Goal: Task Accomplishment & Management: Manage account settings

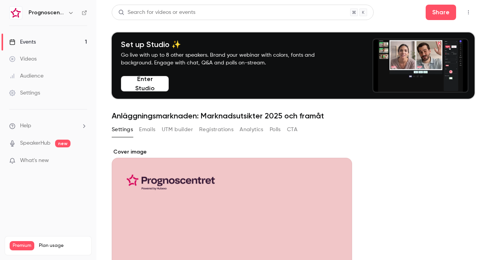
click at [74, 12] on button "button" at bounding box center [70, 12] width 9 height 9
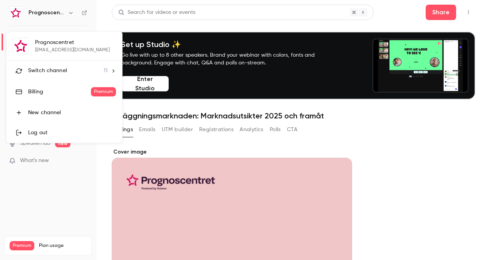
click at [65, 67] on span "Switch channel" at bounding box center [47, 71] width 39 height 8
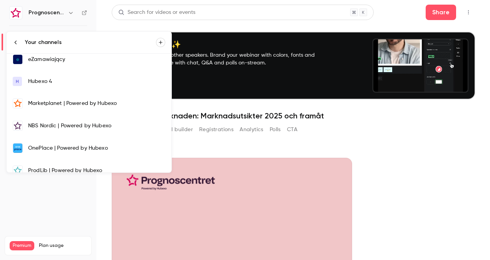
scroll to position [71, 0]
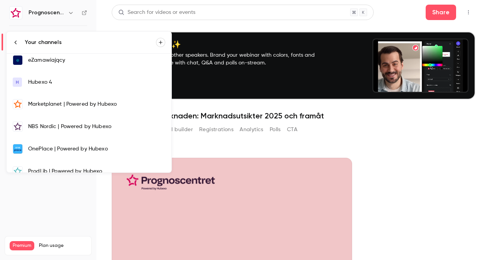
click at [72, 213] on div at bounding box center [245, 130] width 490 height 260
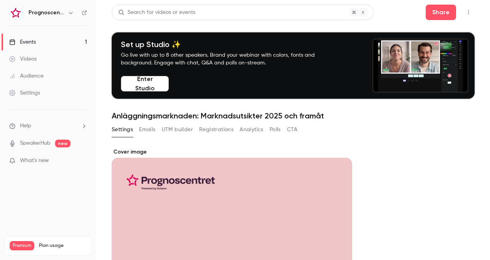
click at [49, 39] on link "Events 1" at bounding box center [48, 42] width 96 height 17
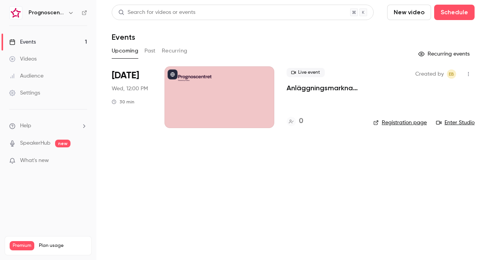
click at [309, 89] on p "Anläggningsmarknaden: Marknadsutsikter 2025 och framåt" at bounding box center [324, 87] width 74 height 9
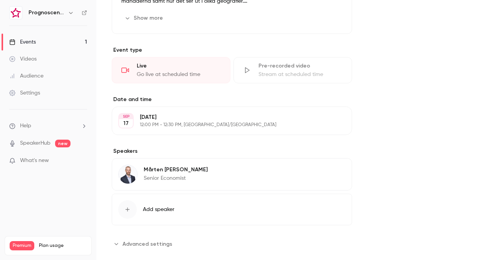
scroll to position [398, 0]
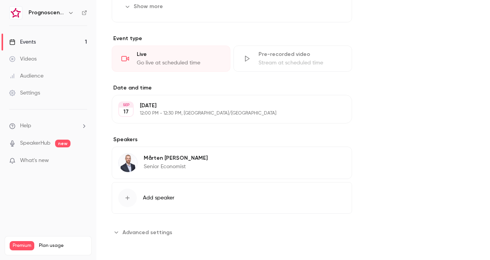
click at [136, 230] on span "Advanced settings" at bounding box center [148, 232] width 50 height 8
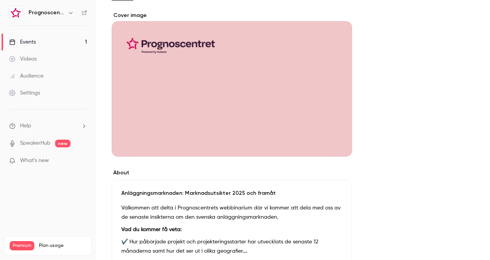
scroll to position [127, 0]
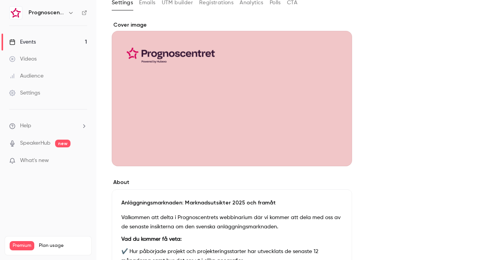
click at [250, 225] on p "Välkommen att delta i Prognoscentrets webbinarium där vi kommer att dela med os…" at bounding box center [231, 222] width 221 height 18
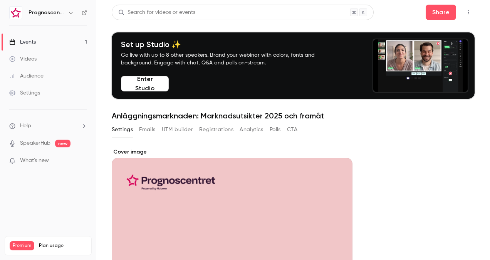
click at [152, 129] on button "Emails" at bounding box center [147, 129] width 16 height 12
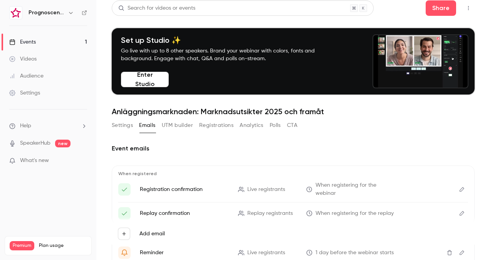
scroll to position [4, 0]
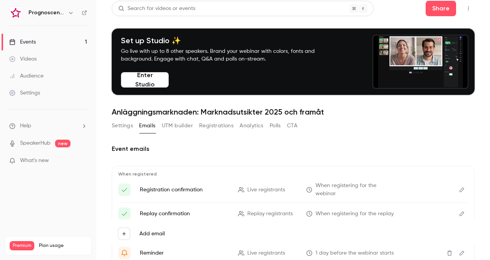
click at [172, 128] on button "UTM builder" at bounding box center [177, 125] width 31 height 12
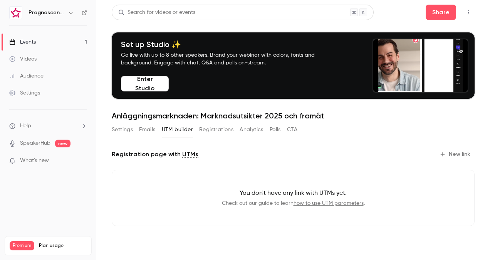
click at [450, 151] on button "New link" at bounding box center [455, 154] width 38 height 12
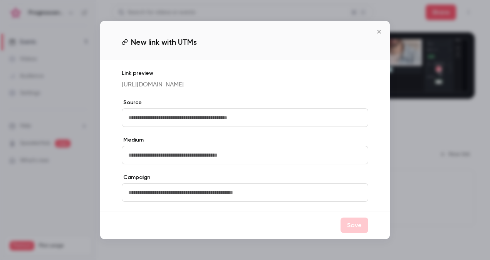
click at [162, 125] on input "text" at bounding box center [245, 117] width 247 height 18
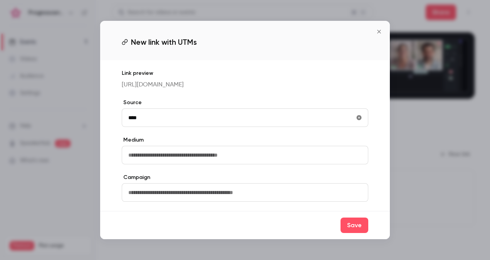
type input "****"
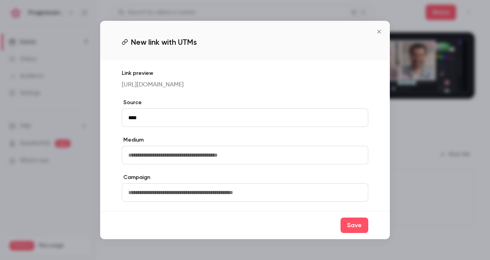
click at [156, 159] on input "text" at bounding box center [245, 155] width 247 height 18
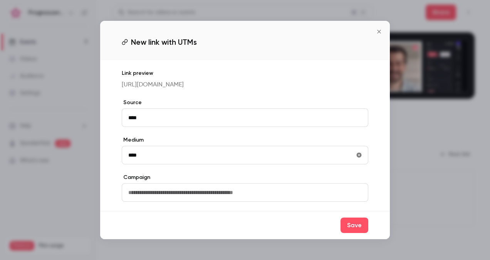
type input "****"
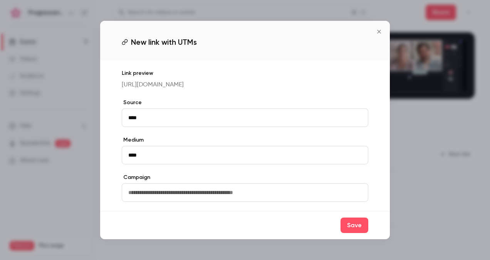
click at [379, 30] on icon "Close" at bounding box center [378, 31] width 3 height 3
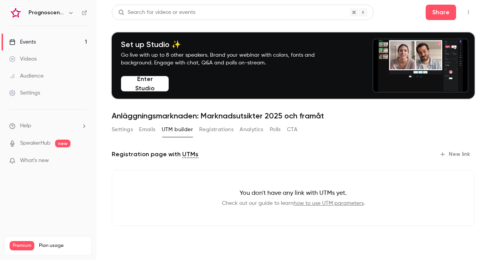
click at [467, 10] on icon "button" at bounding box center [468, 12] width 6 height 5
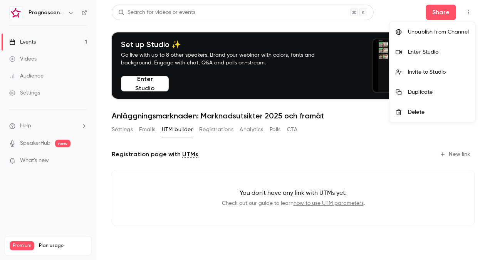
click at [481, 59] on div at bounding box center [245, 130] width 490 height 260
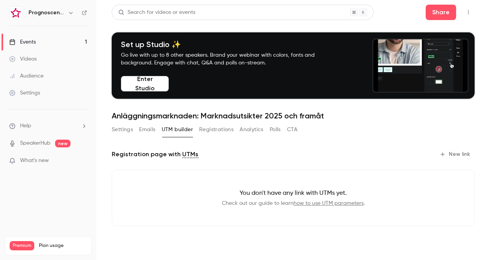
click at [35, 41] on div "Events" at bounding box center [22, 42] width 27 height 8
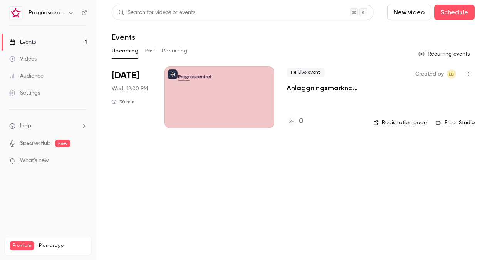
click at [224, 87] on div at bounding box center [219, 97] width 110 height 62
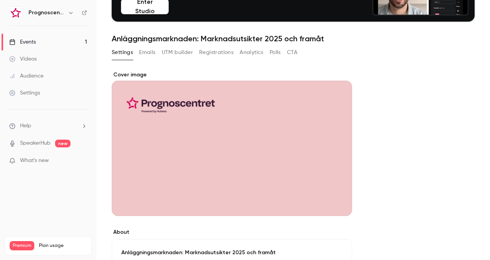
scroll to position [78, 0]
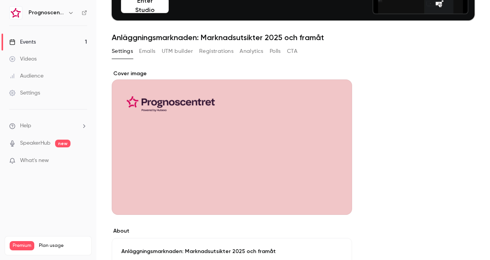
click at [279, 158] on div "Cover image" at bounding box center [232, 142] width 240 height 145
click at [0, 0] on input "Cover image" at bounding box center [0, 0] width 0 height 0
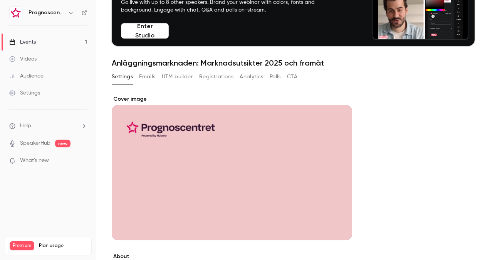
scroll to position [0, 0]
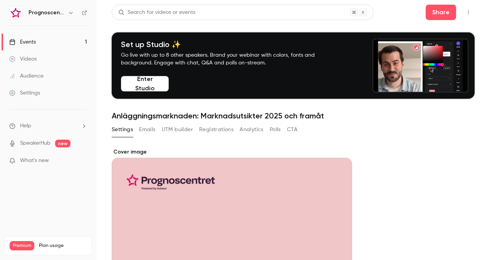
click at [465, 10] on icon "button" at bounding box center [468, 12] width 6 height 5
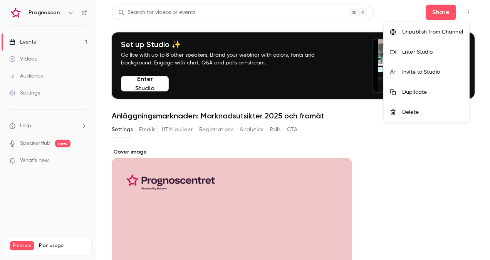
click at [465, 10] on div at bounding box center [245, 130] width 490 height 260
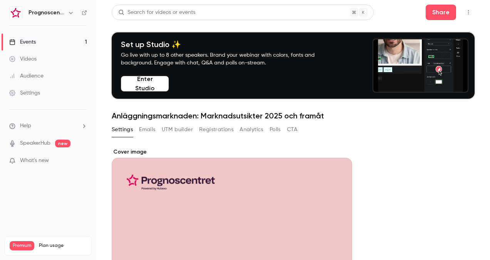
click at [31, 43] on div "Events" at bounding box center [22, 42] width 27 height 8
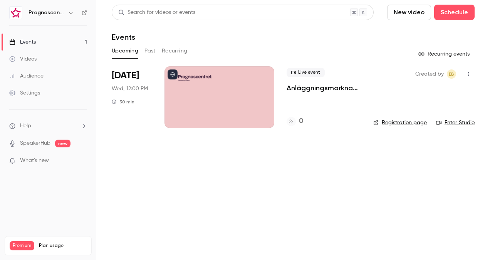
click at [467, 72] on icon "button" at bounding box center [468, 73] width 6 height 5
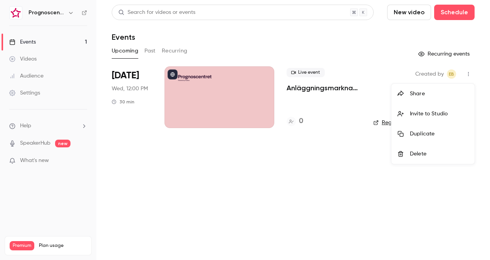
click at [467, 72] on div at bounding box center [245, 130] width 490 height 260
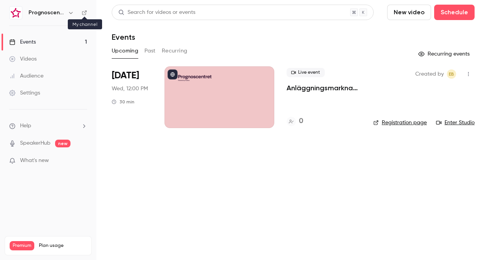
click at [82, 11] on icon at bounding box center [84, 12] width 5 height 5
click at [67, 9] on button "button" at bounding box center [70, 12] width 9 height 9
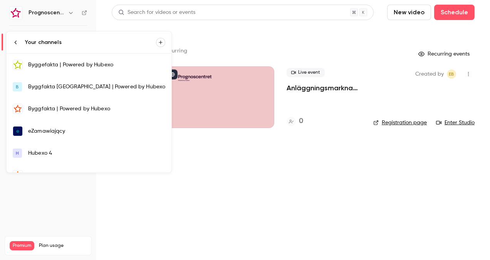
click at [60, 64] on div "Byggefakta | Powered by Hubexo" at bounding box center [96, 65] width 137 height 8
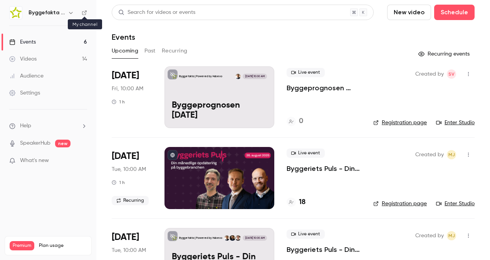
click at [85, 12] on icon at bounding box center [84, 12] width 5 height 5
click at [72, 11] on icon "button" at bounding box center [71, 13] width 6 height 6
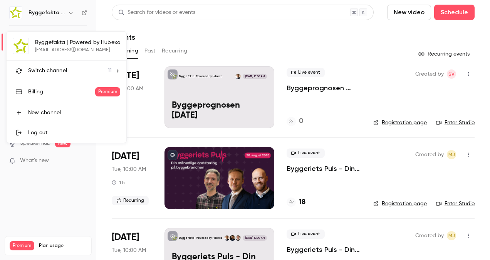
click at [60, 69] on span "Switch channel" at bounding box center [47, 71] width 39 height 8
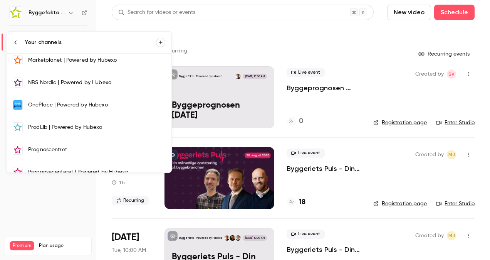
scroll to position [120, 0]
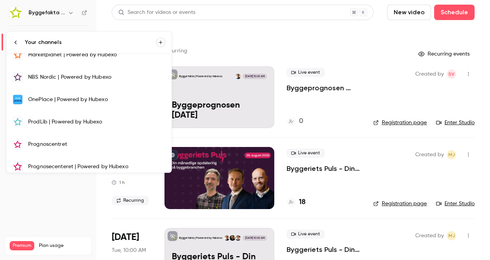
click at [57, 140] on div "Prognoscentret" at bounding box center [96, 144] width 137 height 8
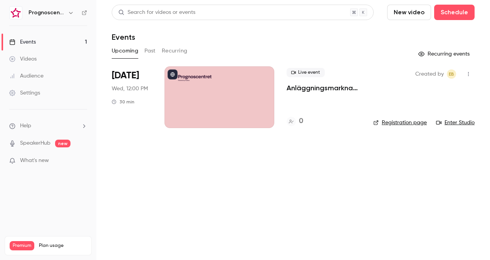
click at [467, 73] on icon "button" at bounding box center [468, 73] width 6 height 5
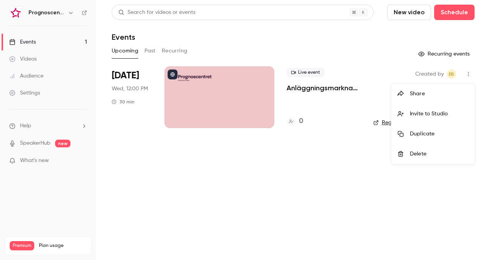
drag, startPoint x: 194, startPoint y: 95, endPoint x: 201, endPoint y: 94, distance: 7.3
click at [201, 95] on div at bounding box center [245, 130] width 490 height 260
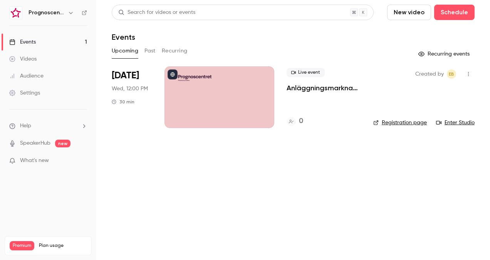
click at [252, 96] on div at bounding box center [219, 97] width 110 height 62
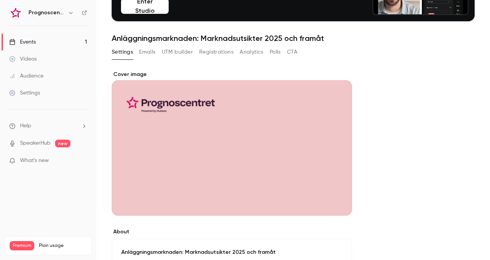
scroll to position [78, 0]
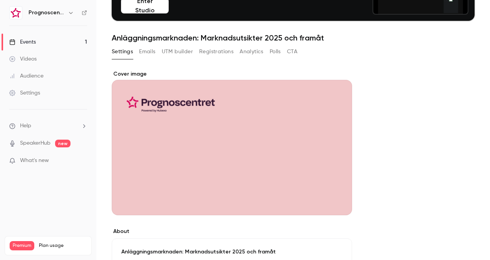
click at [277, 35] on h1 "Anläggningsmarknaden: Marknadsutsikter 2025 och framåt" at bounding box center [293, 37] width 363 height 9
click at [301, 34] on h1 "Anläggningsmarknaden: Marknadsutsikter 2025 och framåt" at bounding box center [293, 37] width 363 height 9
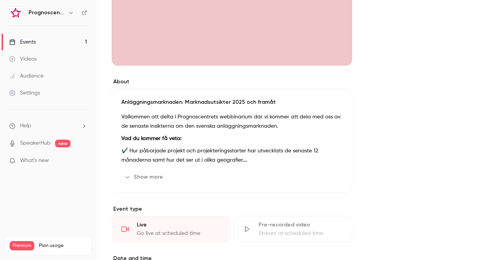
scroll to position [320, 0]
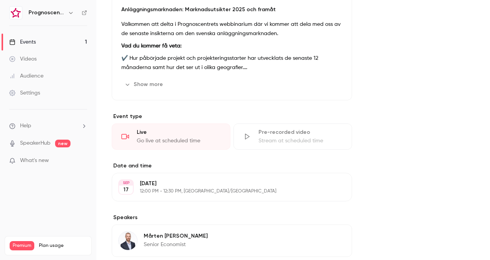
click at [159, 83] on button "Show more" at bounding box center [144, 84] width 46 height 12
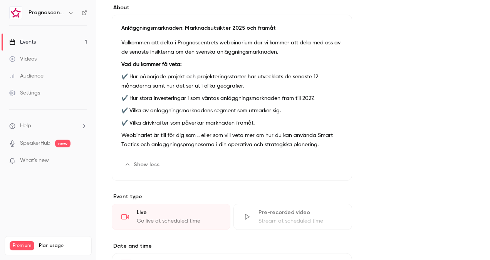
scroll to position [300, 0]
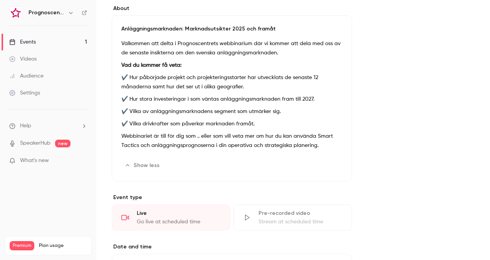
click at [327, 166] on button "Edit" at bounding box center [328, 165] width 28 height 12
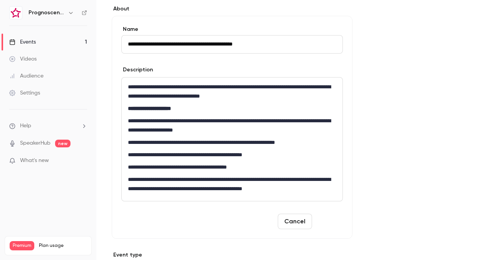
click at [326, 226] on button "Save" at bounding box center [329, 220] width 28 height 15
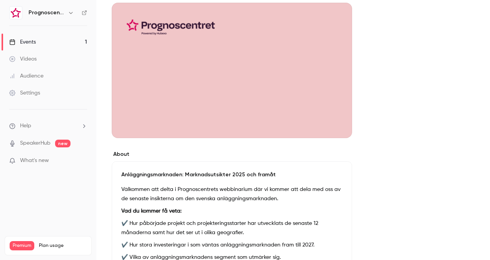
scroll to position [0, 0]
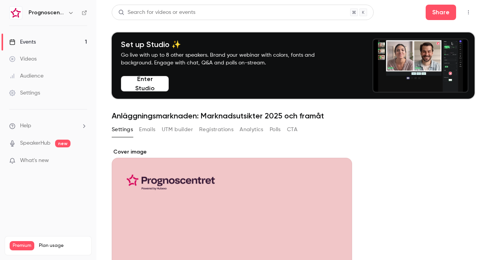
click at [34, 40] on div "Events" at bounding box center [22, 42] width 27 height 8
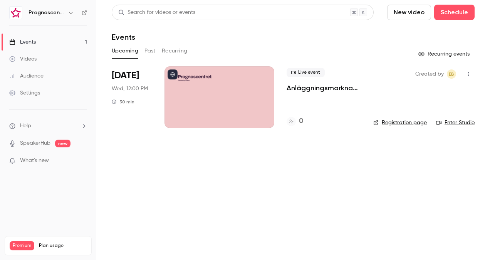
click at [263, 44] on div "Search for videos or events New video Schedule Events Upcoming Past Recurring R…" at bounding box center [293, 71] width 363 height 133
click at [468, 74] on icon "button" at bounding box center [468, 73] width 6 height 5
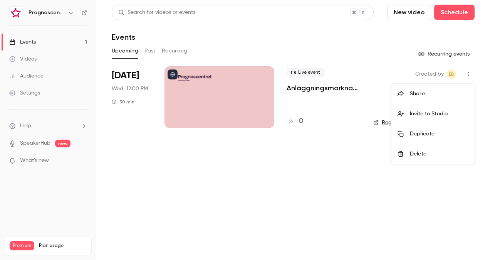
click at [429, 91] on div "Share" at bounding box center [439, 94] width 59 height 8
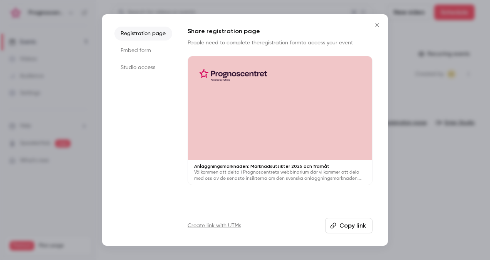
click at [347, 223] on button "Copy link" at bounding box center [348, 225] width 47 height 15
